Goal: Communication & Community: Answer question/provide support

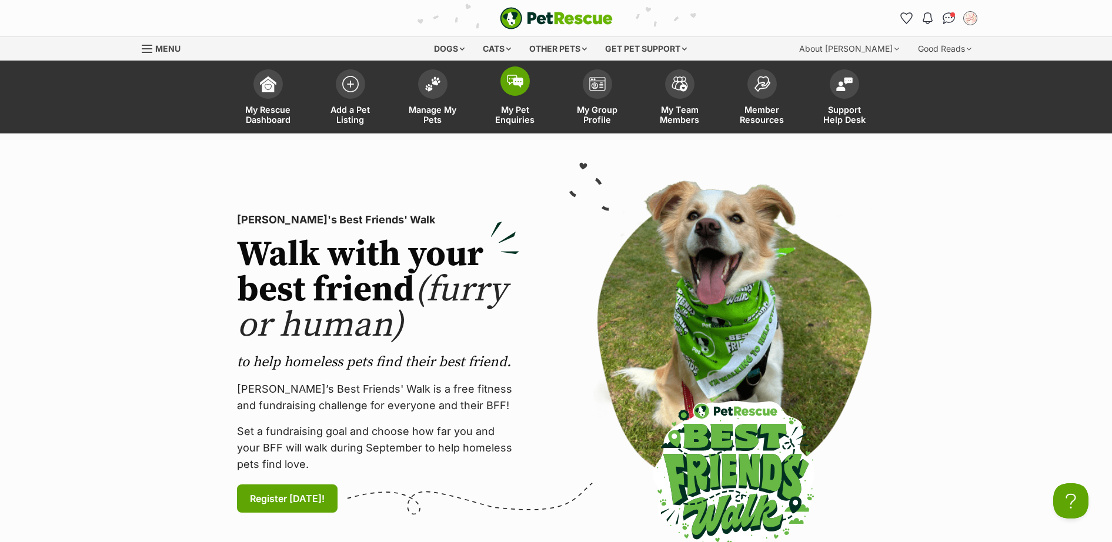
click at [520, 89] on span at bounding box center [514, 80] width 29 height 29
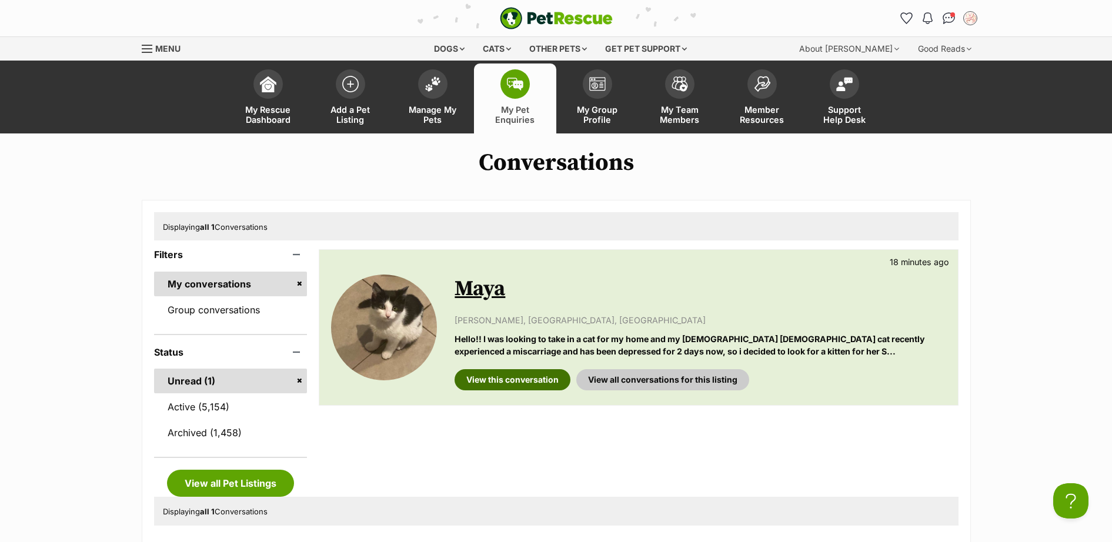
click at [518, 376] on link "View this conversation" at bounding box center [513, 379] width 116 height 21
click at [515, 79] on img at bounding box center [515, 84] width 16 height 13
click at [446, 89] on link "Manage My Pets" at bounding box center [433, 99] width 82 height 70
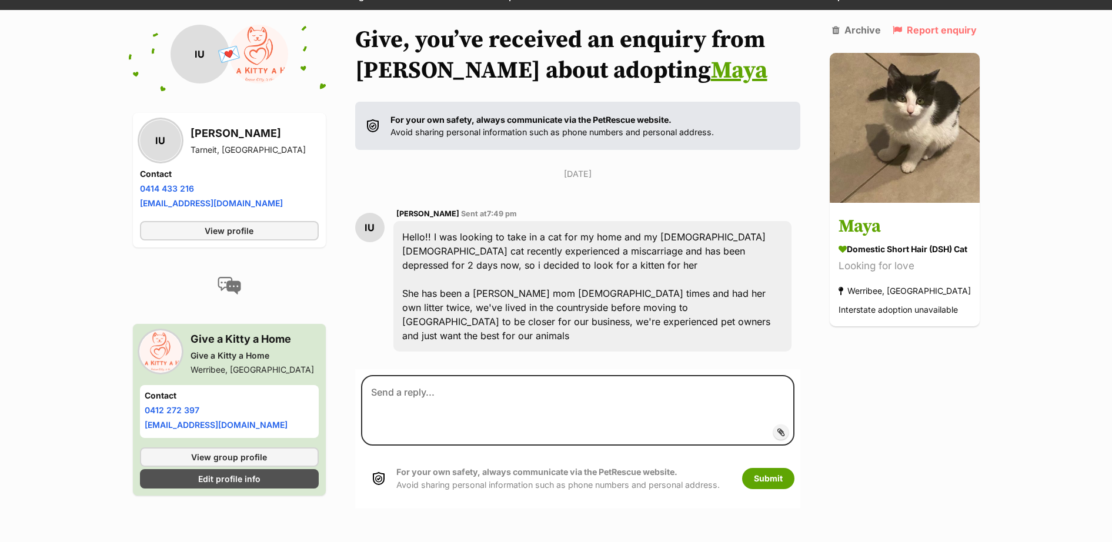
scroll to position [125, 0]
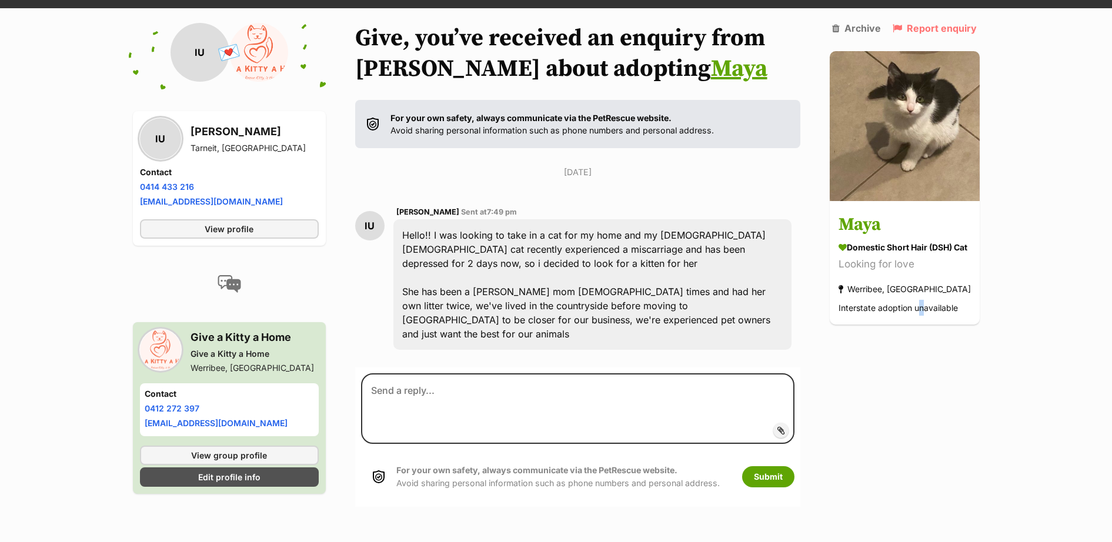
click at [922, 399] on div "Back to all conversations 💌 Conversation participant details IU IU Izzy Uyan Ta…" at bounding box center [556, 273] width 865 height 500
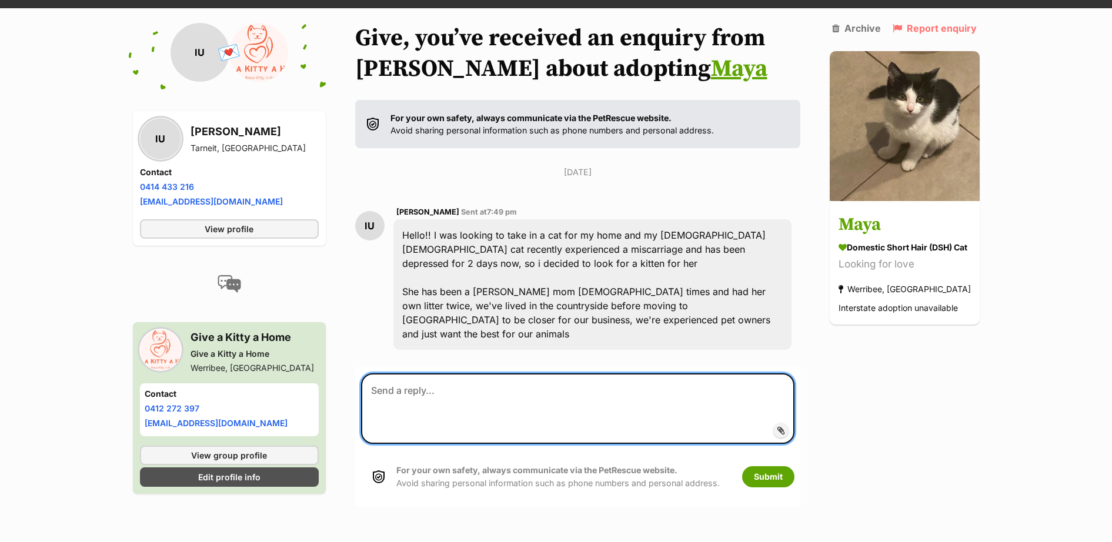
click at [595, 391] on textarea at bounding box center [577, 408] width 433 height 71
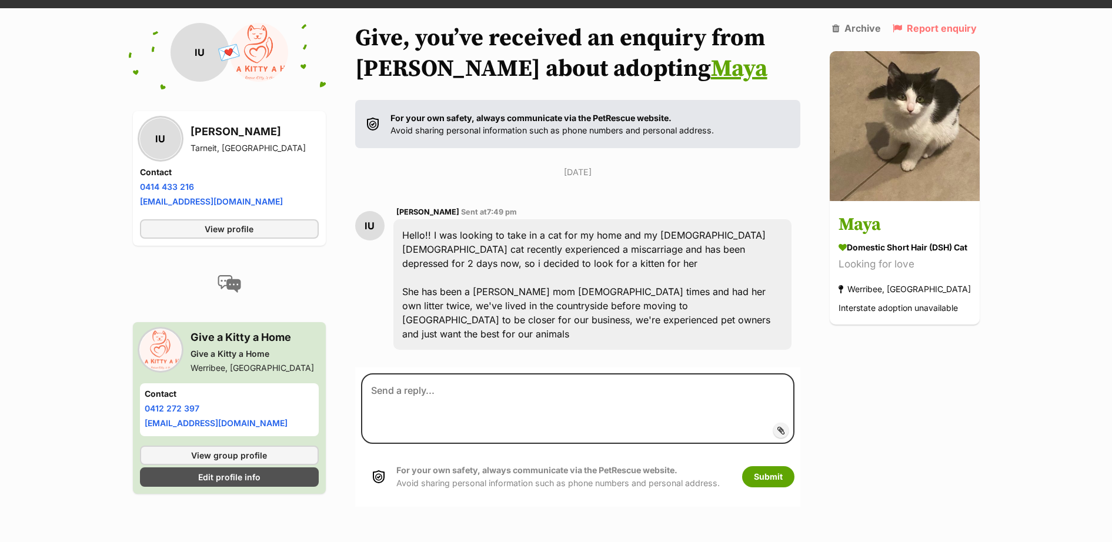
click at [949, 388] on div "Back to all conversations 💌 Conversation participant details IU IU Izzy Uyan Ta…" at bounding box center [556, 273] width 865 height 500
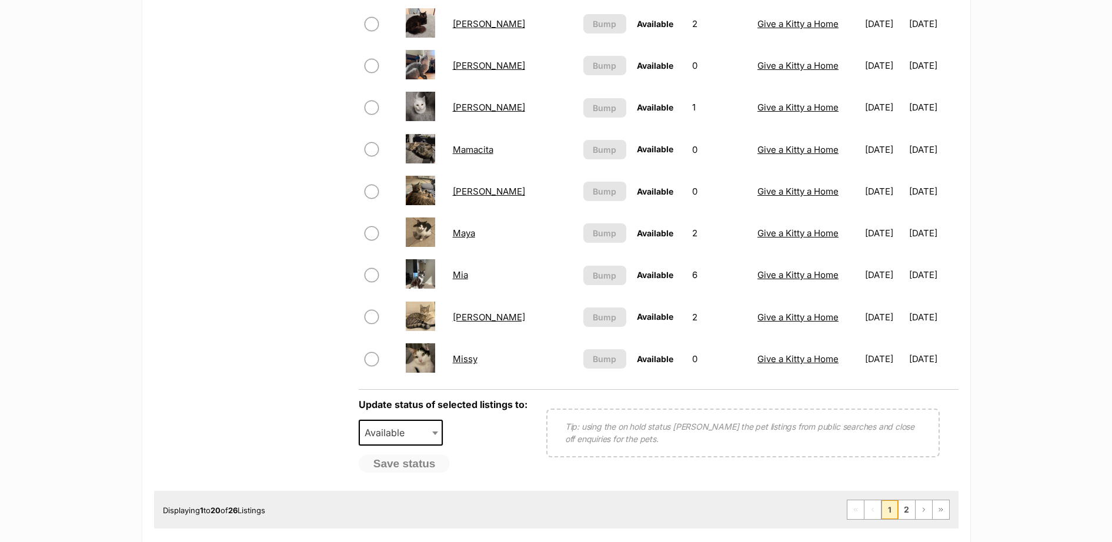
scroll to position [857, 0]
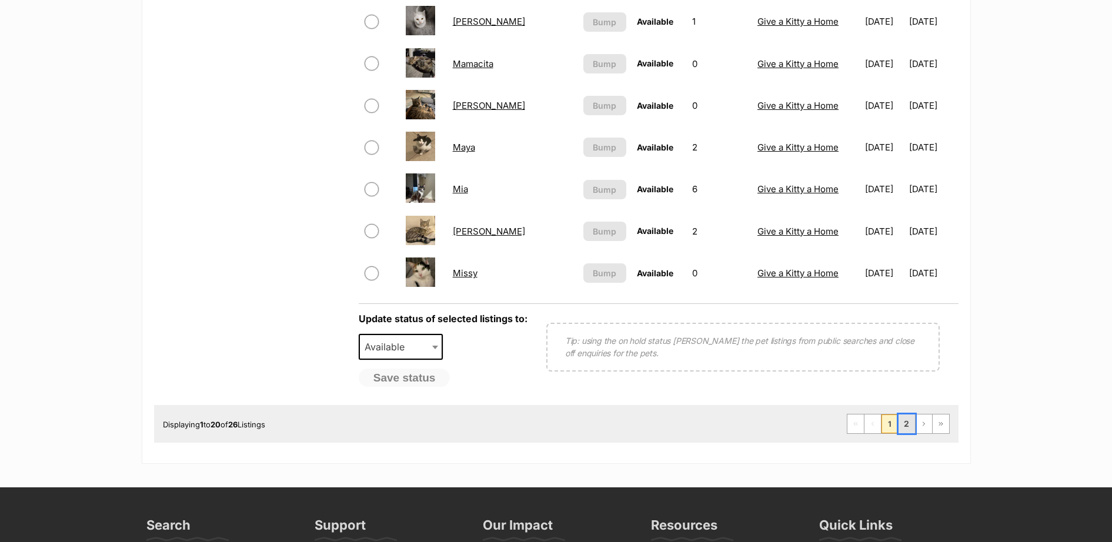
click at [910, 419] on link "2" at bounding box center [907, 424] width 16 height 19
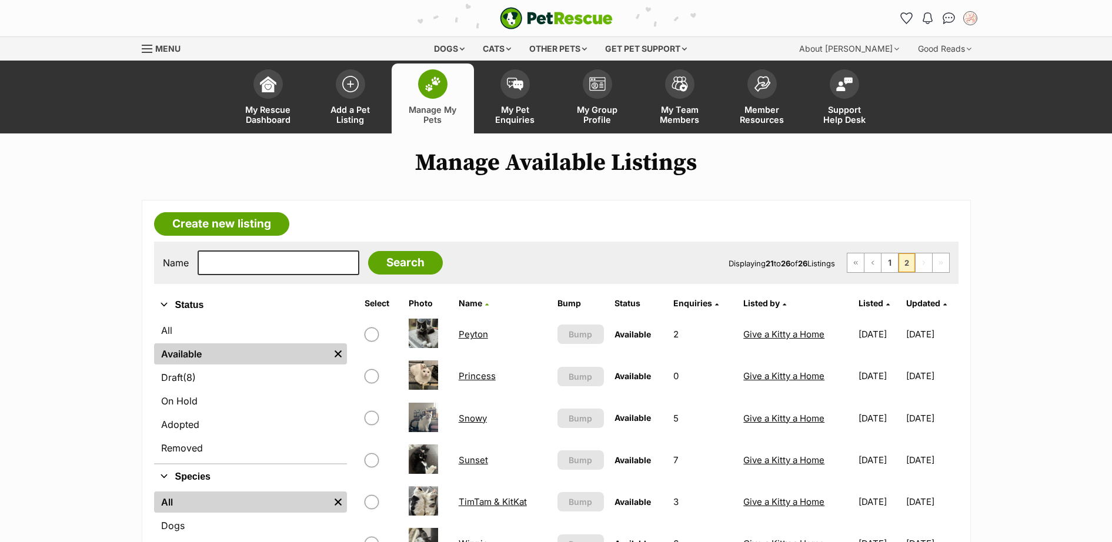
click at [437, 102] on link "Manage My Pets" at bounding box center [433, 99] width 82 height 70
